Goal: Transaction & Acquisition: Purchase product/service

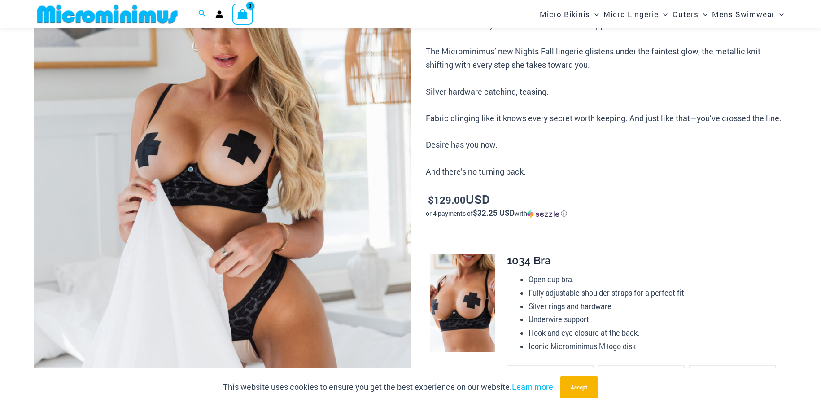
scroll to position [162, 0]
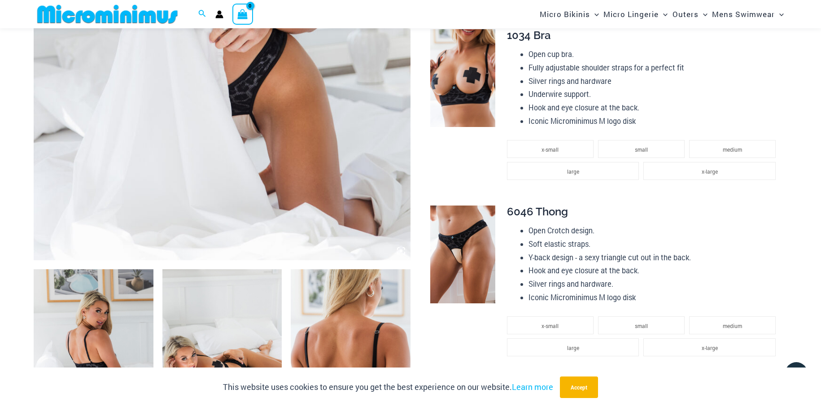
scroll to position [388, 0]
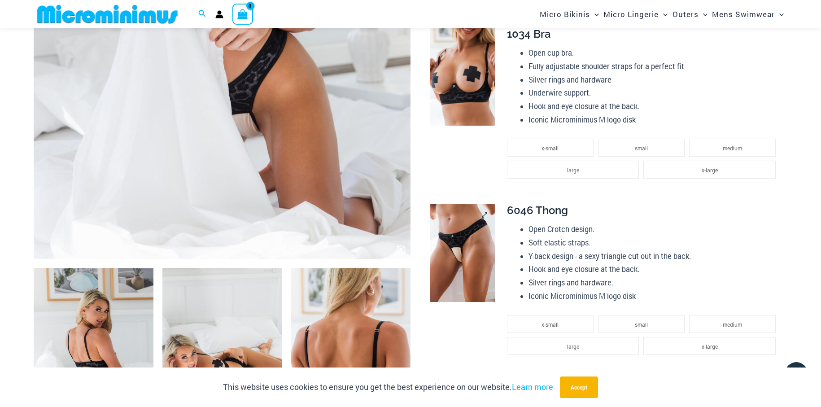
click at [459, 253] on img at bounding box center [462, 253] width 65 height 98
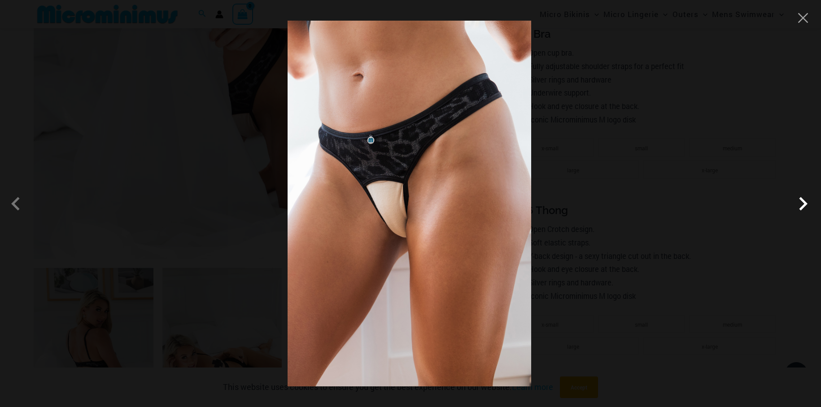
click at [806, 208] on span at bounding box center [803, 203] width 27 height 27
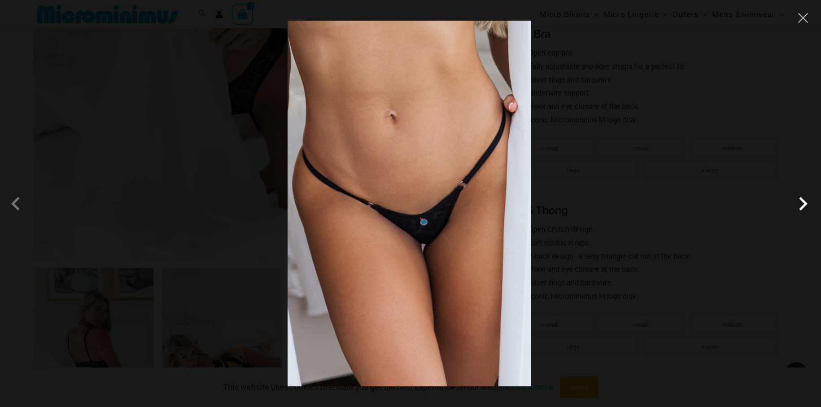
click at [806, 208] on span at bounding box center [803, 203] width 27 height 27
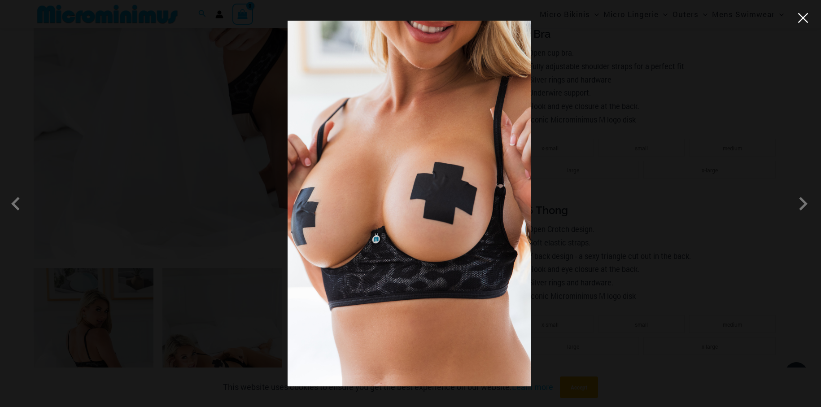
click at [803, 18] on button "Close" at bounding box center [803, 17] width 13 height 13
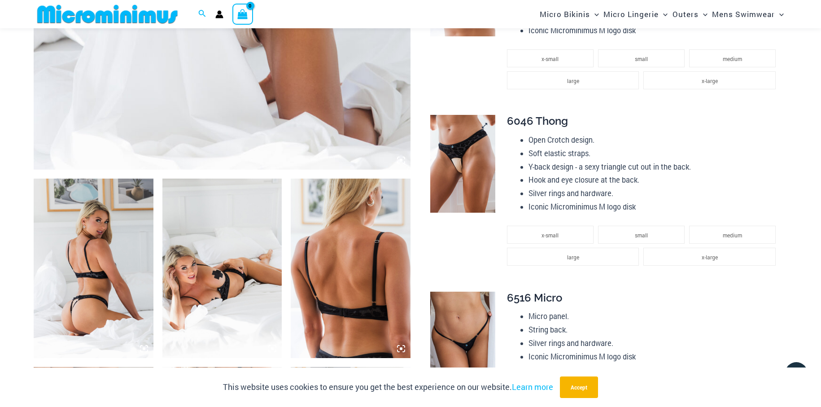
scroll to position [480, 0]
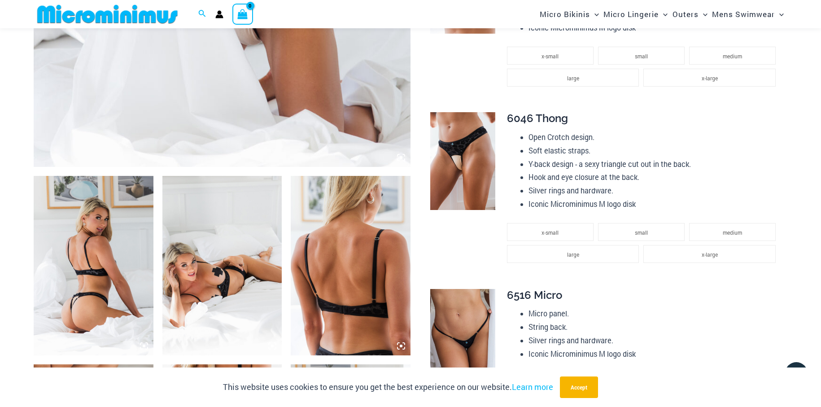
click at [78, 295] on img at bounding box center [94, 266] width 120 height 180
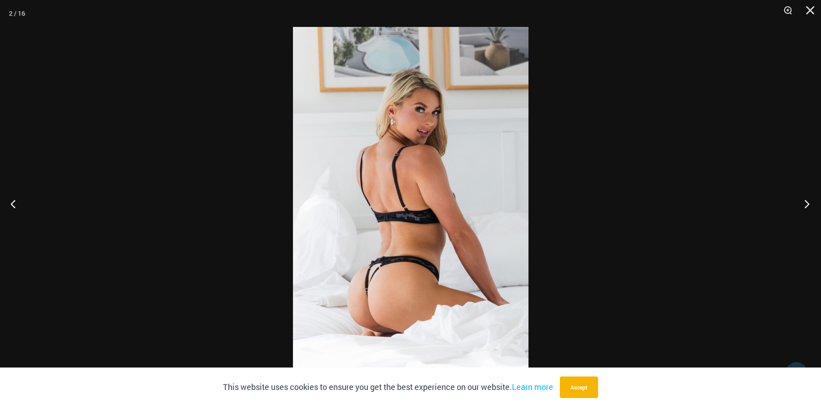
click at [810, 207] on button "Next" at bounding box center [805, 203] width 34 height 45
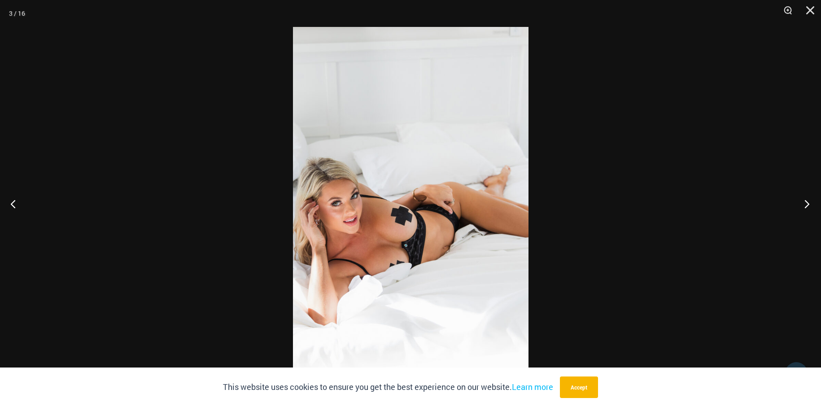
click at [810, 207] on button "Next" at bounding box center [805, 203] width 34 height 45
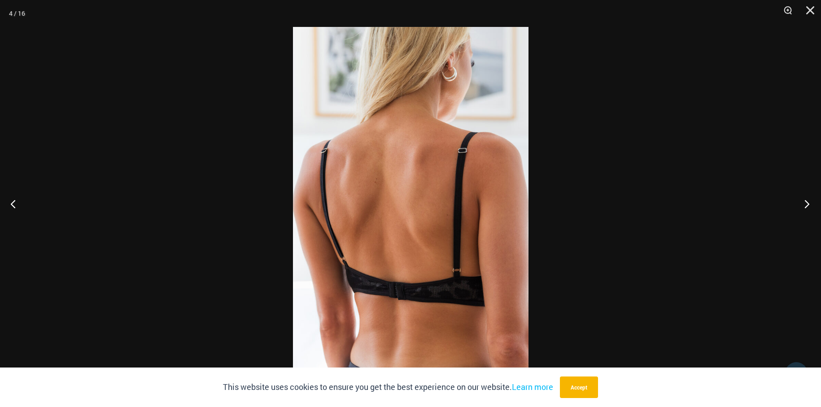
click at [810, 207] on button "Next" at bounding box center [805, 203] width 34 height 45
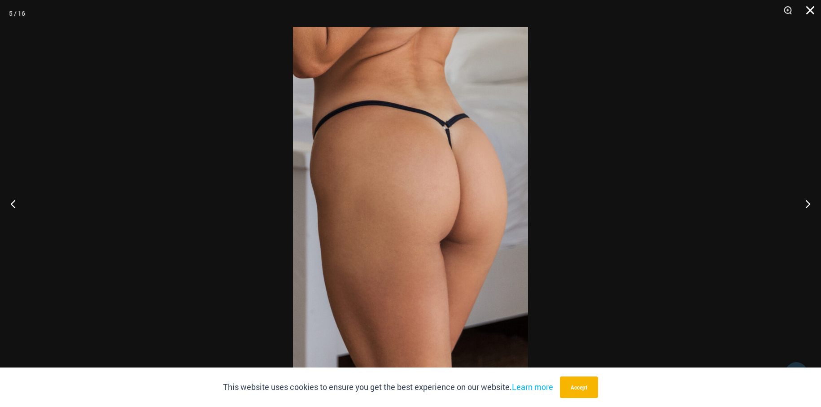
click at [810, 16] on button "Close" at bounding box center [807, 13] width 22 height 27
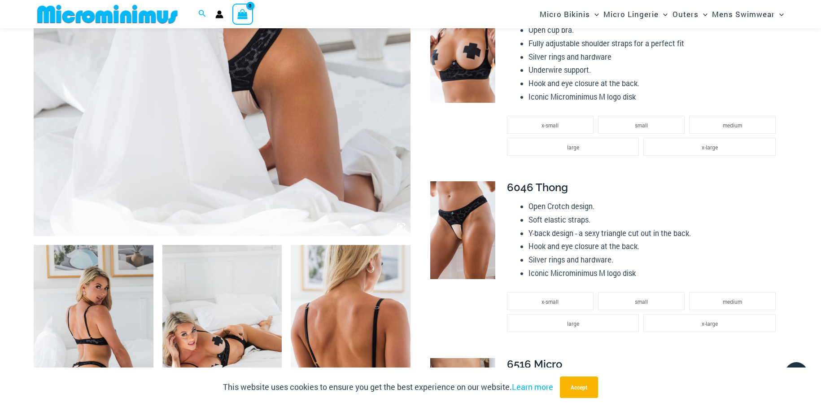
scroll to position [376, 0]
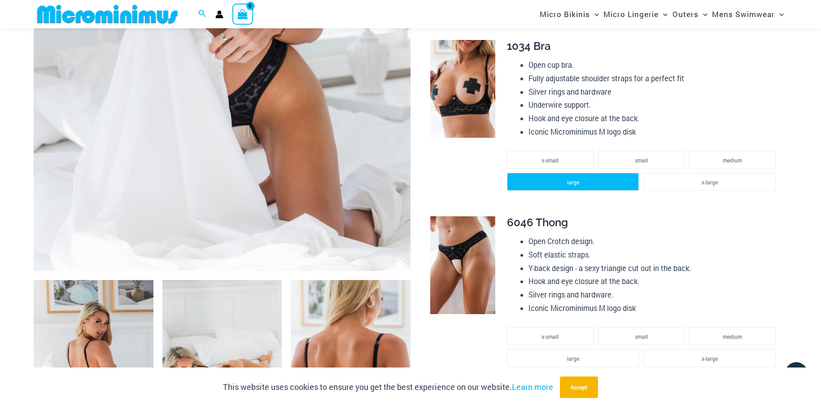
click at [604, 185] on li "large" at bounding box center [573, 182] width 132 height 18
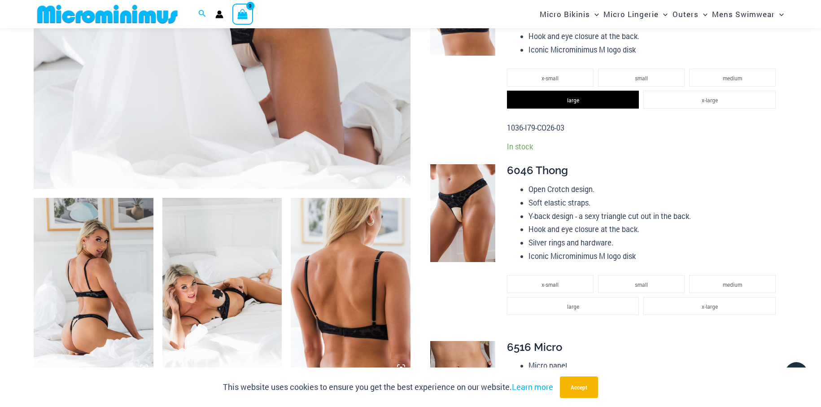
scroll to position [469, 0]
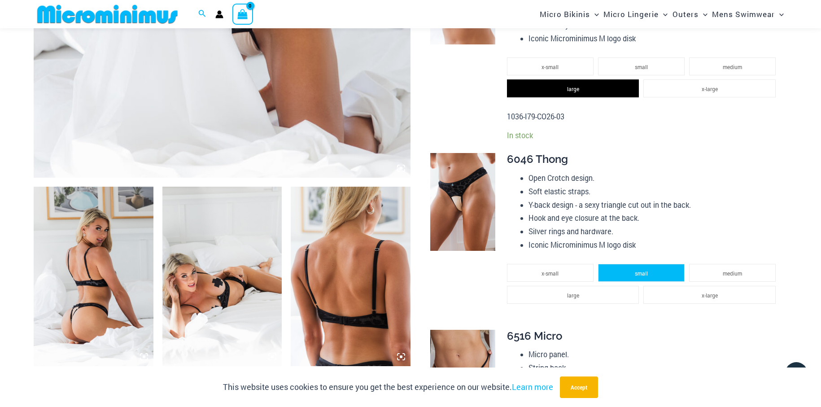
click at [656, 269] on li "small" at bounding box center [641, 273] width 87 height 18
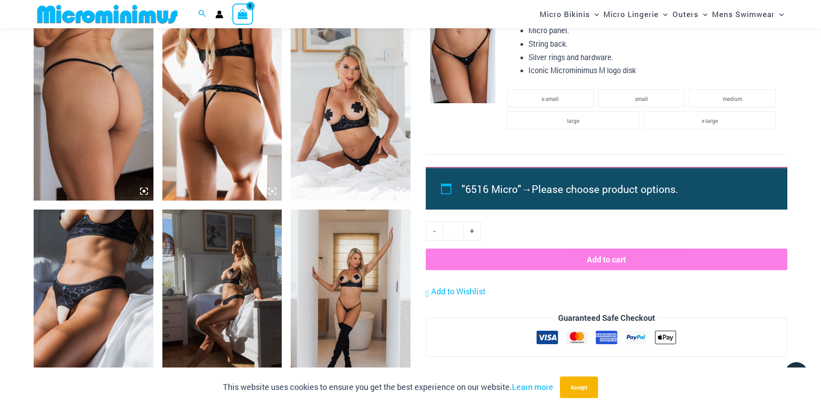
scroll to position [828, 0]
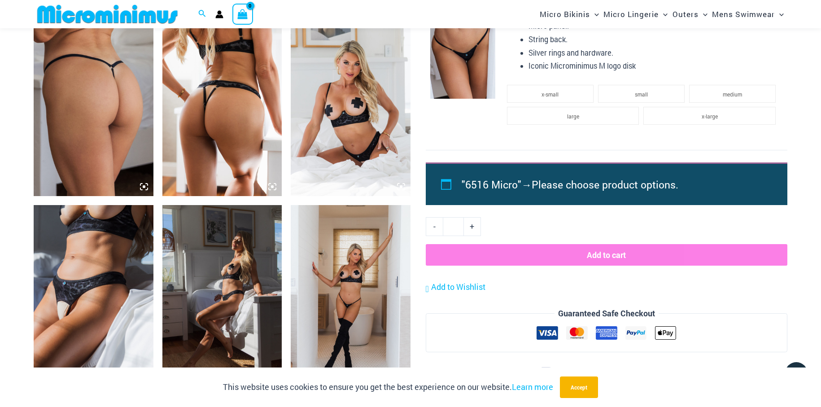
click at [232, 276] on img at bounding box center [222, 295] width 120 height 180
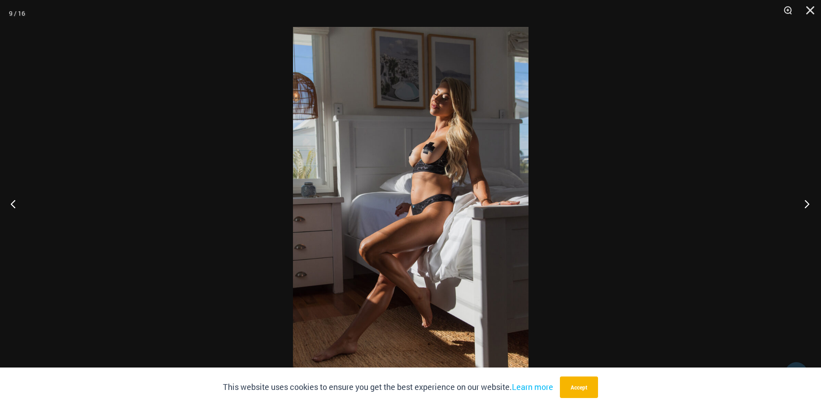
click at [801, 204] on button "Next" at bounding box center [805, 203] width 34 height 45
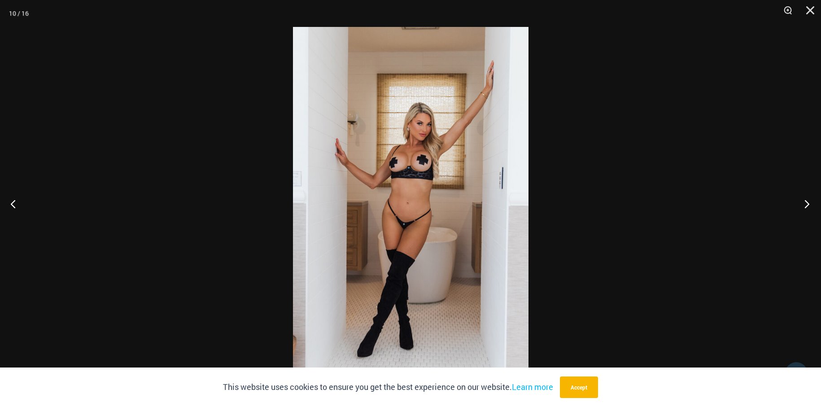
click at [801, 204] on button "Next" at bounding box center [805, 203] width 34 height 45
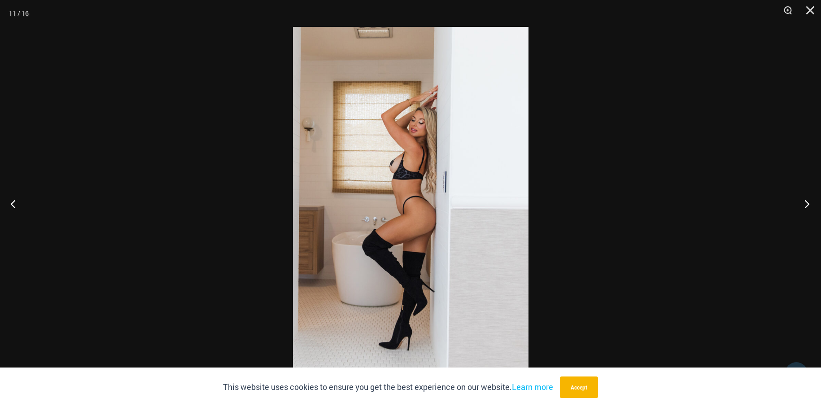
click at [801, 204] on button "Next" at bounding box center [805, 203] width 34 height 45
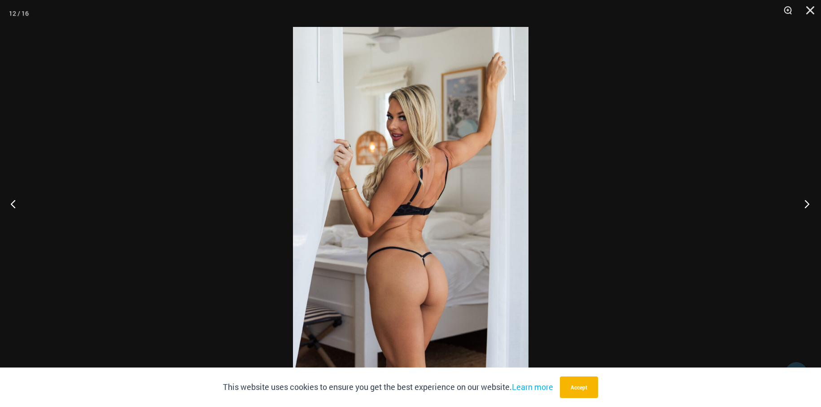
click at [801, 204] on button "Next" at bounding box center [805, 203] width 34 height 45
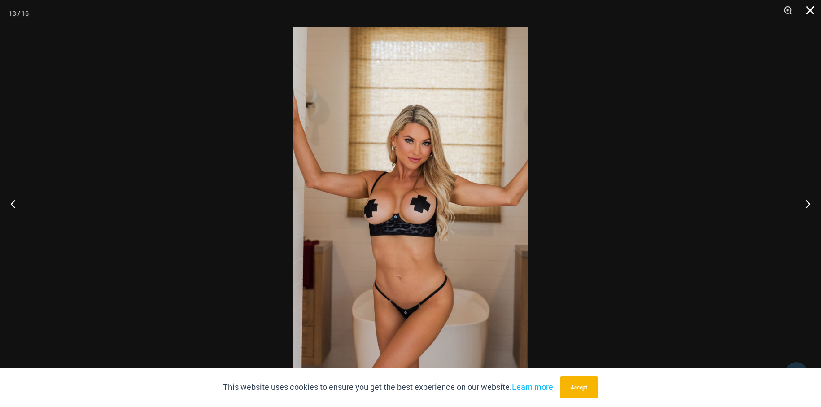
click at [810, 12] on button "Close" at bounding box center [807, 13] width 22 height 27
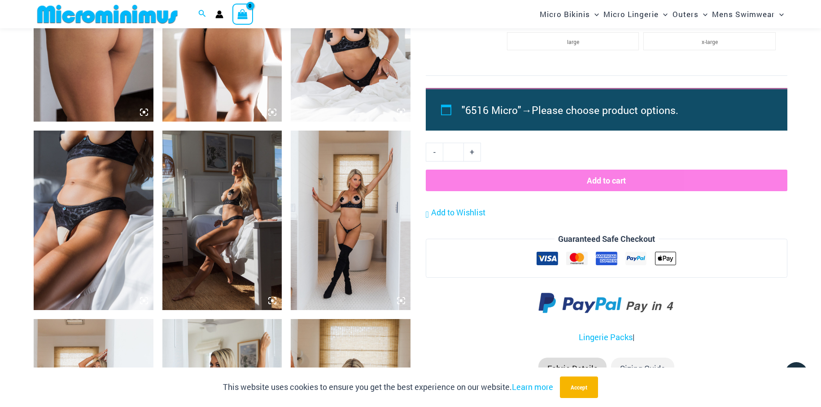
scroll to position [903, 0]
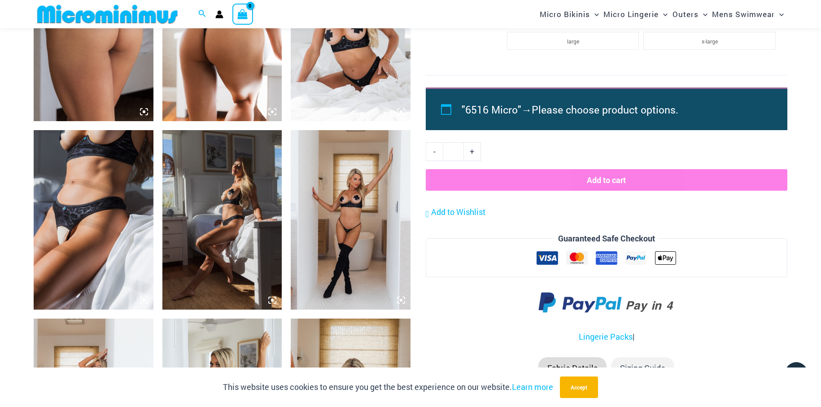
click at [621, 186] on button "Add to cart" at bounding box center [607, 180] width 362 height 22
click at [448, 114] on div ""6516 Micro" → Please choose product options." at bounding box center [607, 109] width 362 height 43
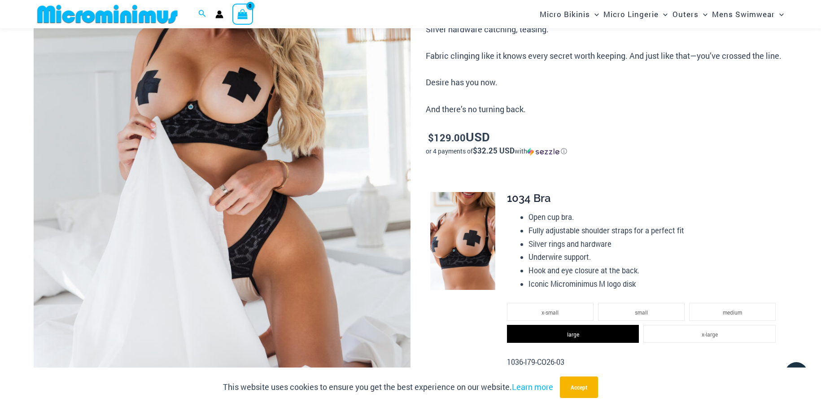
scroll to position [226, 0]
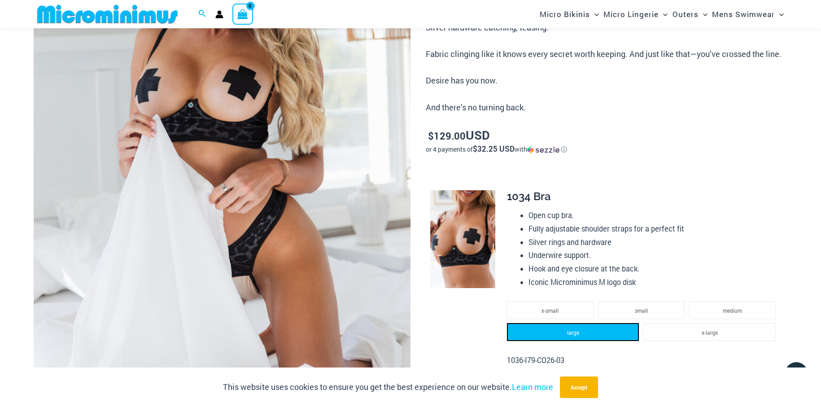
click at [572, 331] on span "large" at bounding box center [573, 332] width 12 height 7
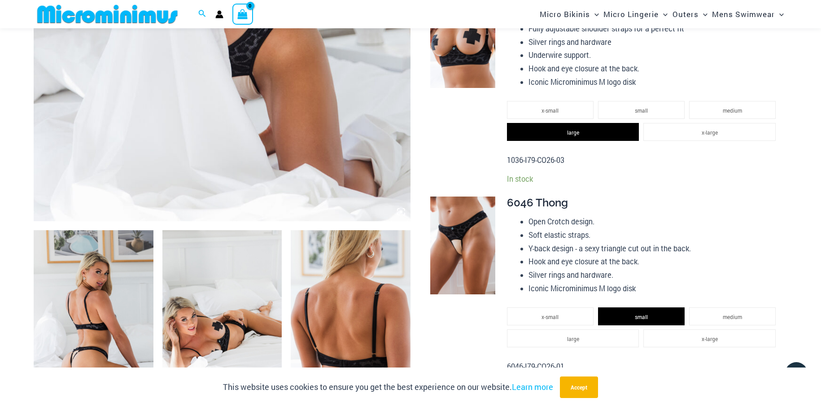
scroll to position [426, 0]
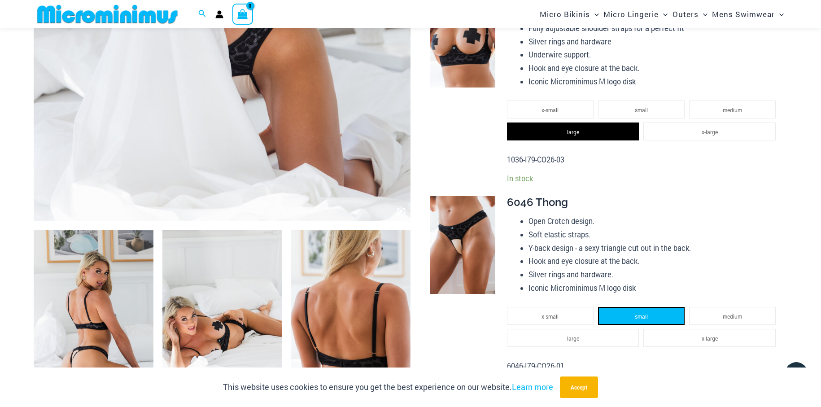
click at [631, 314] on li "small" at bounding box center [641, 316] width 87 height 18
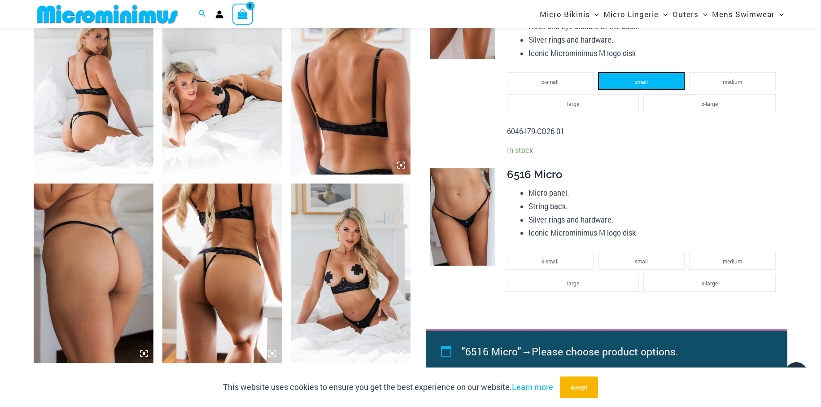
scroll to position [663, 0]
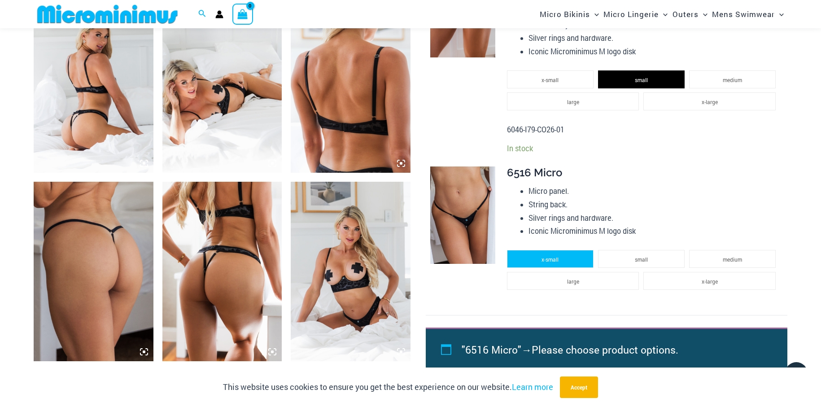
click at [579, 263] on li "x-small" at bounding box center [550, 259] width 87 height 18
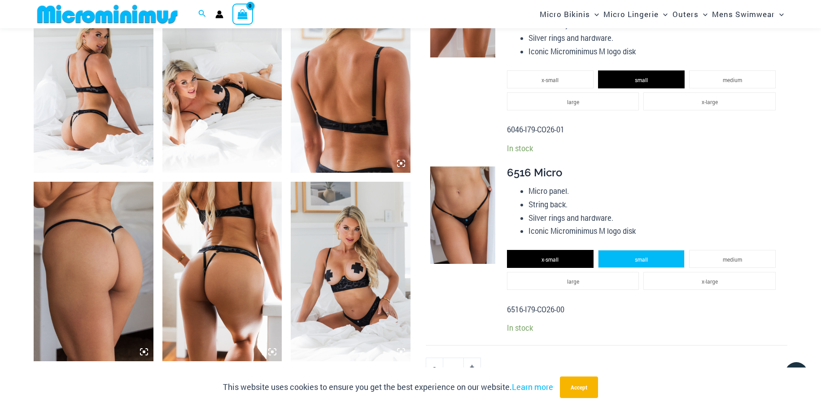
click at [626, 260] on li "small" at bounding box center [641, 259] width 87 height 18
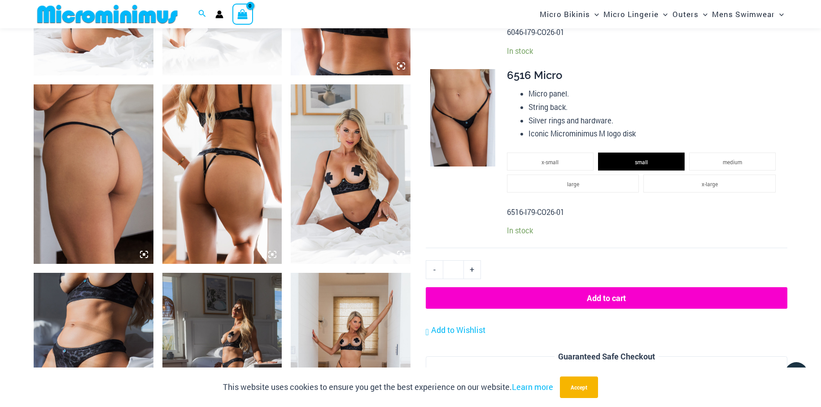
scroll to position [761, 0]
click at [590, 295] on button "Add to cart" at bounding box center [607, 298] width 362 height 22
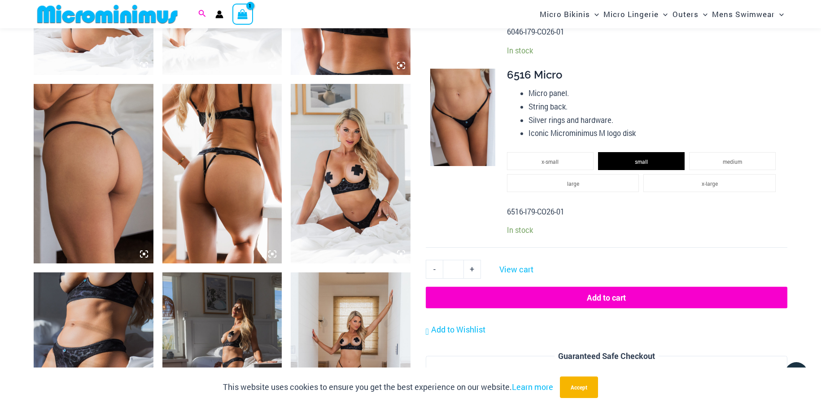
scroll to position [37, 0]
